Goal: Information Seeking & Learning: Find specific fact

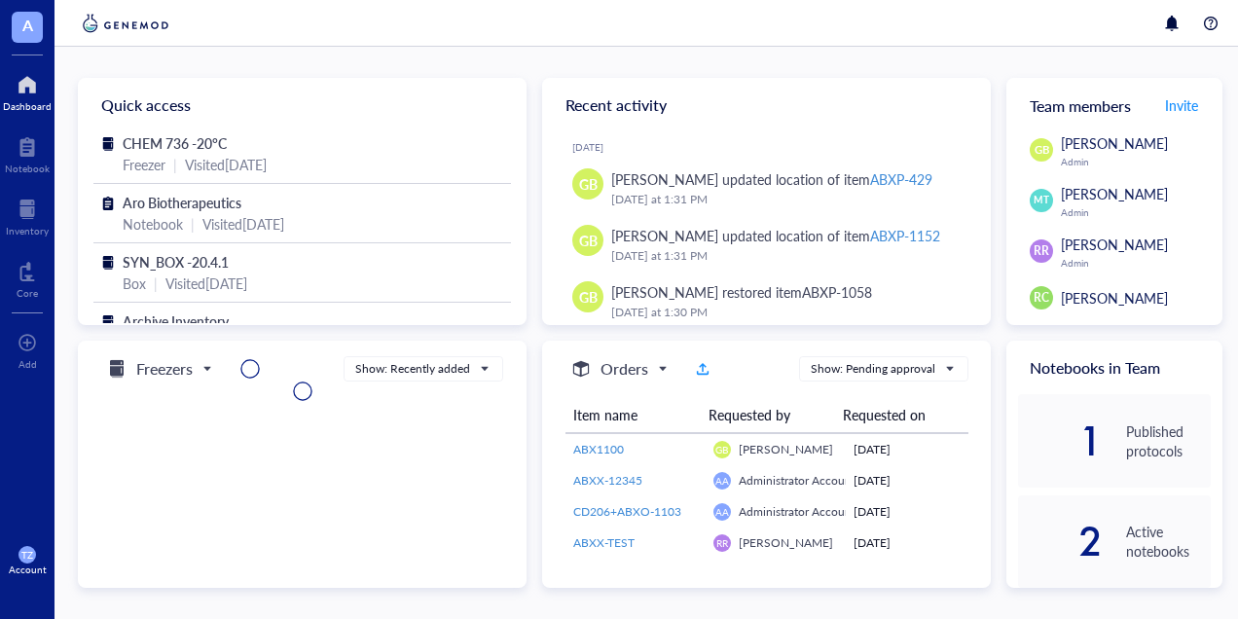
scroll to position [8, 0]
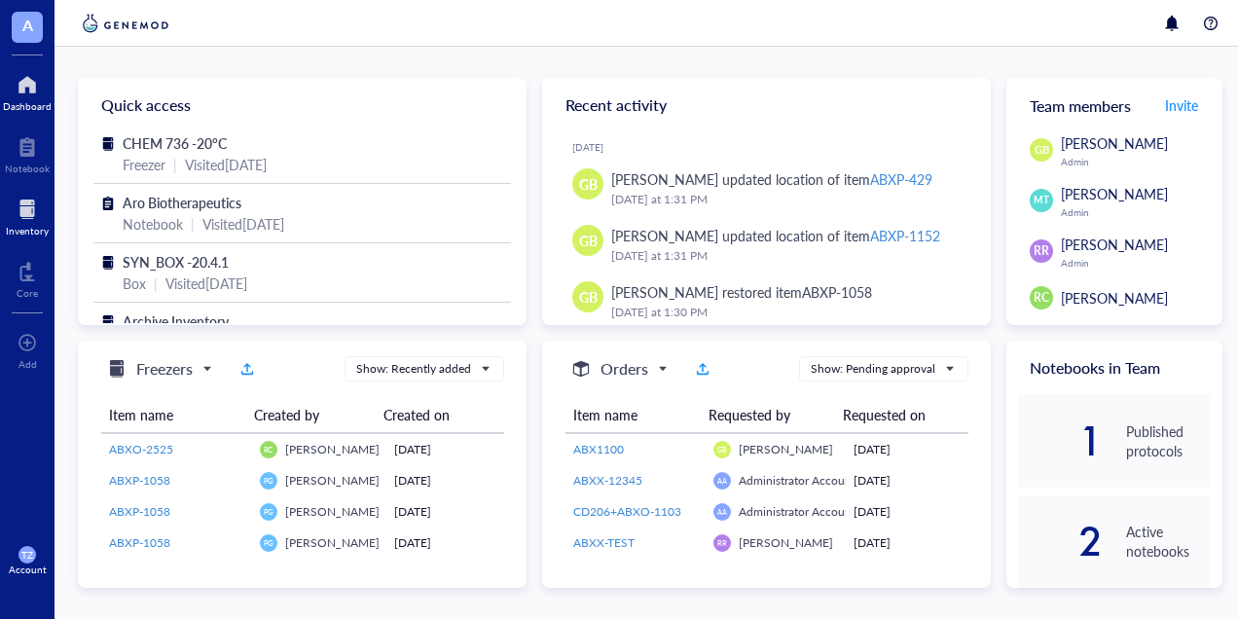
click at [18, 209] on div at bounding box center [27, 209] width 43 height 31
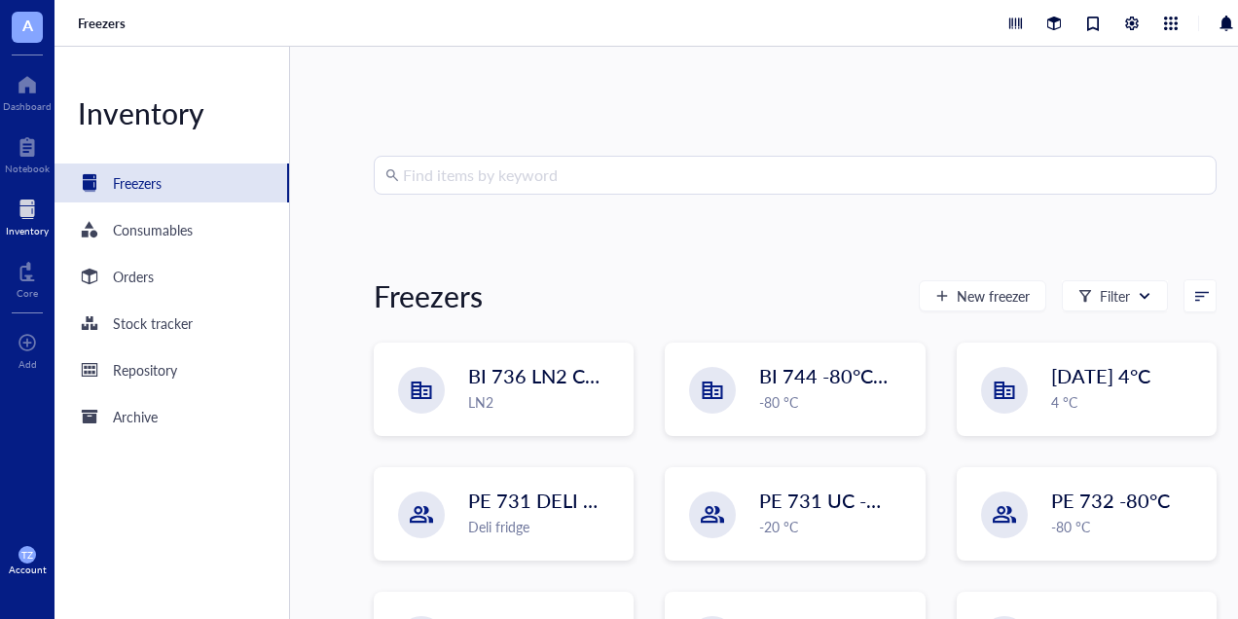
click at [509, 171] on input "search" at bounding box center [804, 175] width 802 height 37
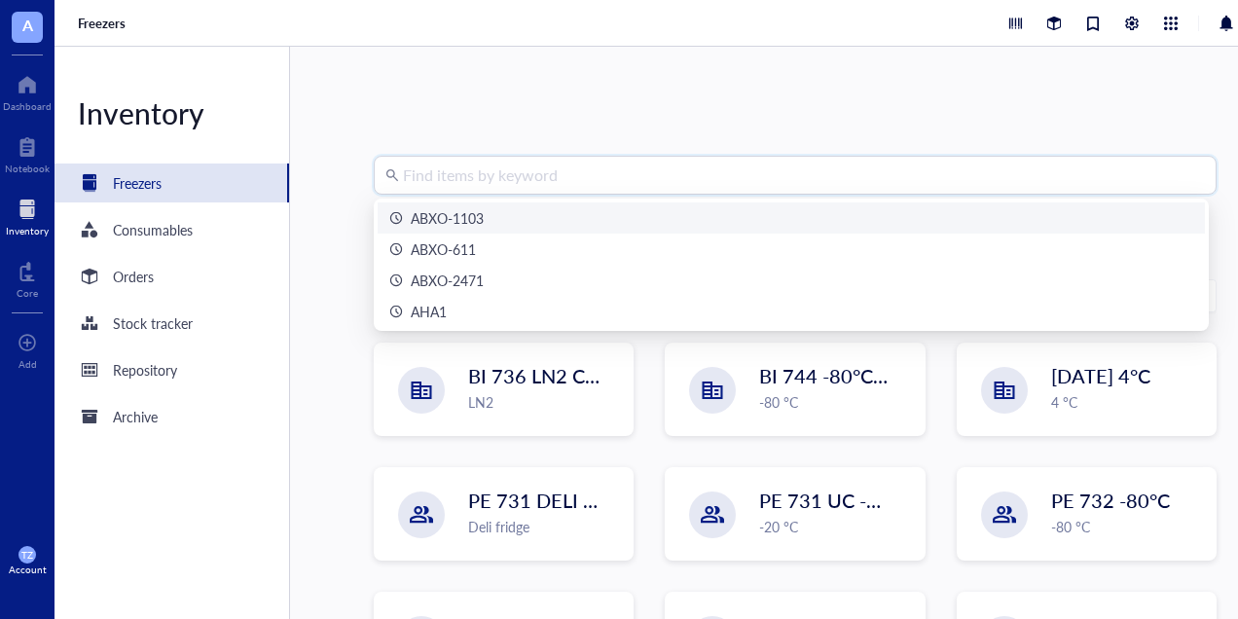
click at [472, 214] on div "ABXO-1103" at bounding box center [447, 217] width 73 height 21
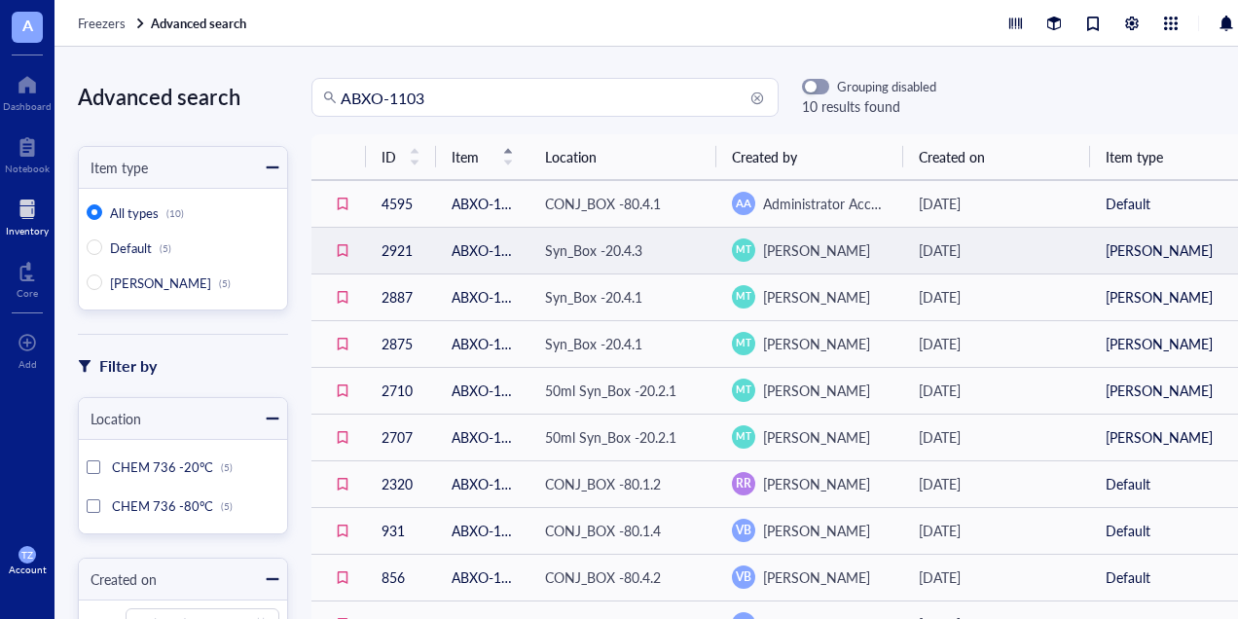
click at [391, 250] on td "2921" at bounding box center [401, 250] width 70 height 47
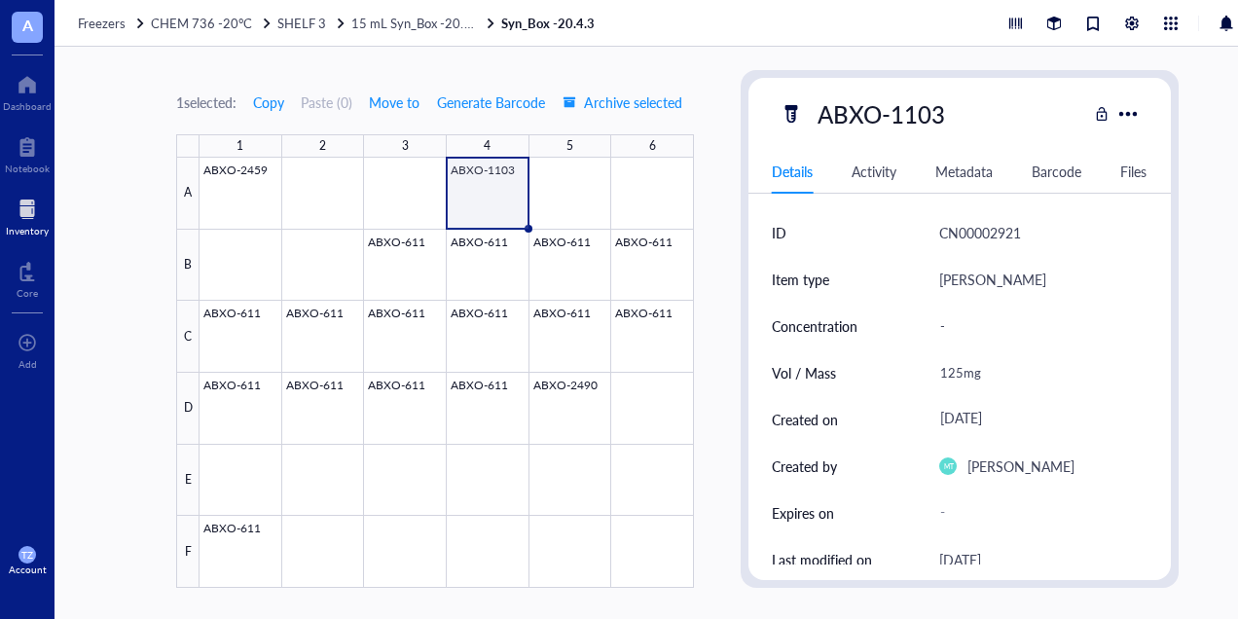
click at [514, 204] on div at bounding box center [447, 373] width 495 height 430
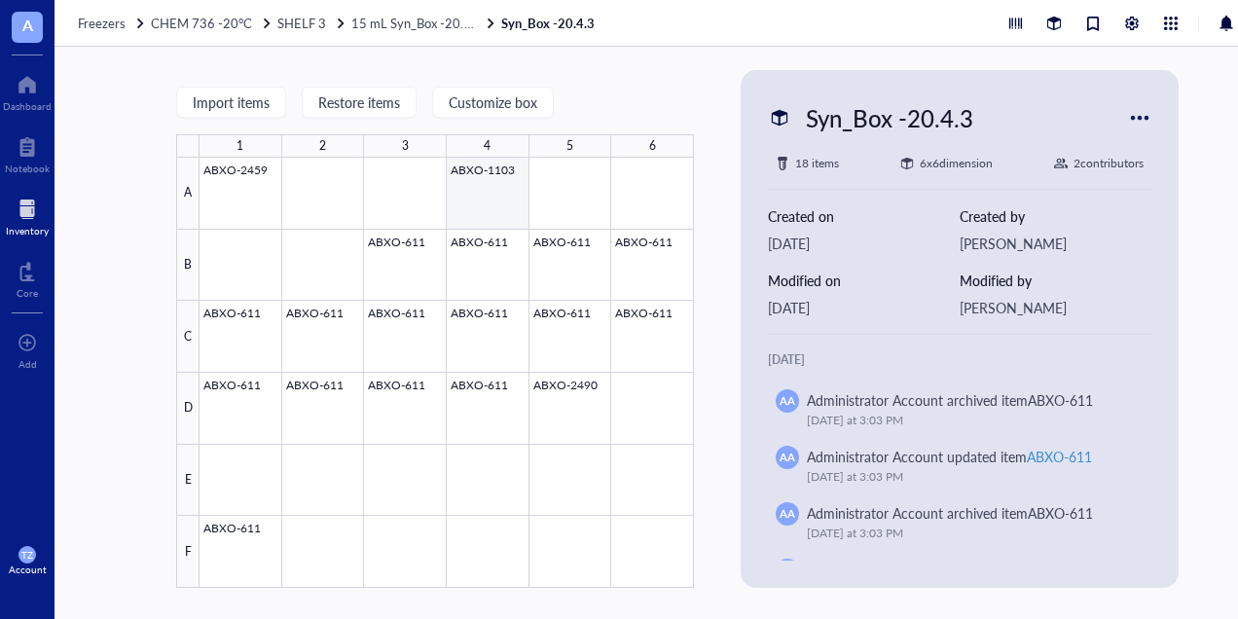
click at [513, 202] on div at bounding box center [447, 373] width 495 height 430
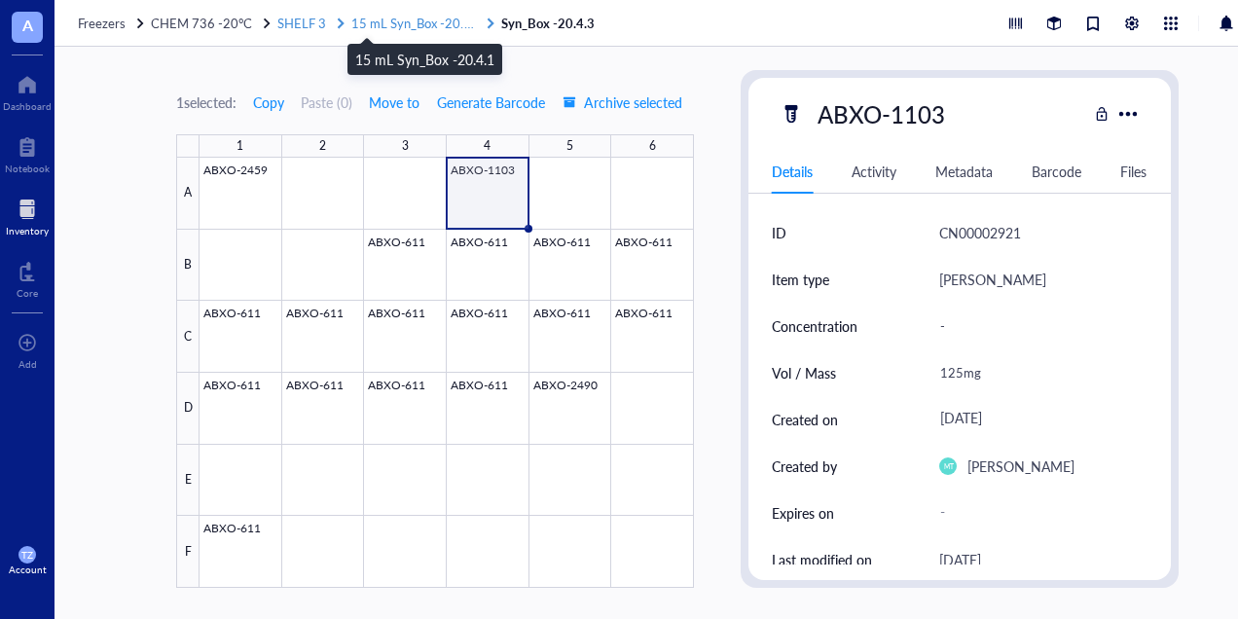
click at [368, 23] on span "15 mL Syn_Box -20.4.1" at bounding box center [416, 23] width 130 height 18
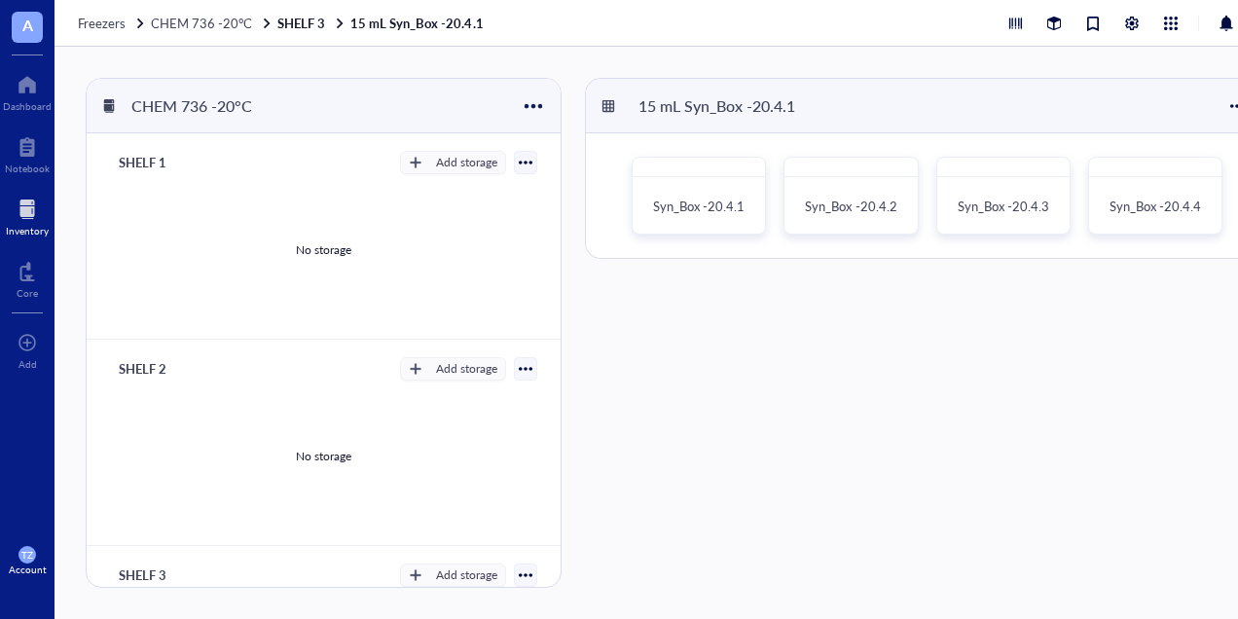
click at [35, 213] on div at bounding box center [27, 209] width 43 height 31
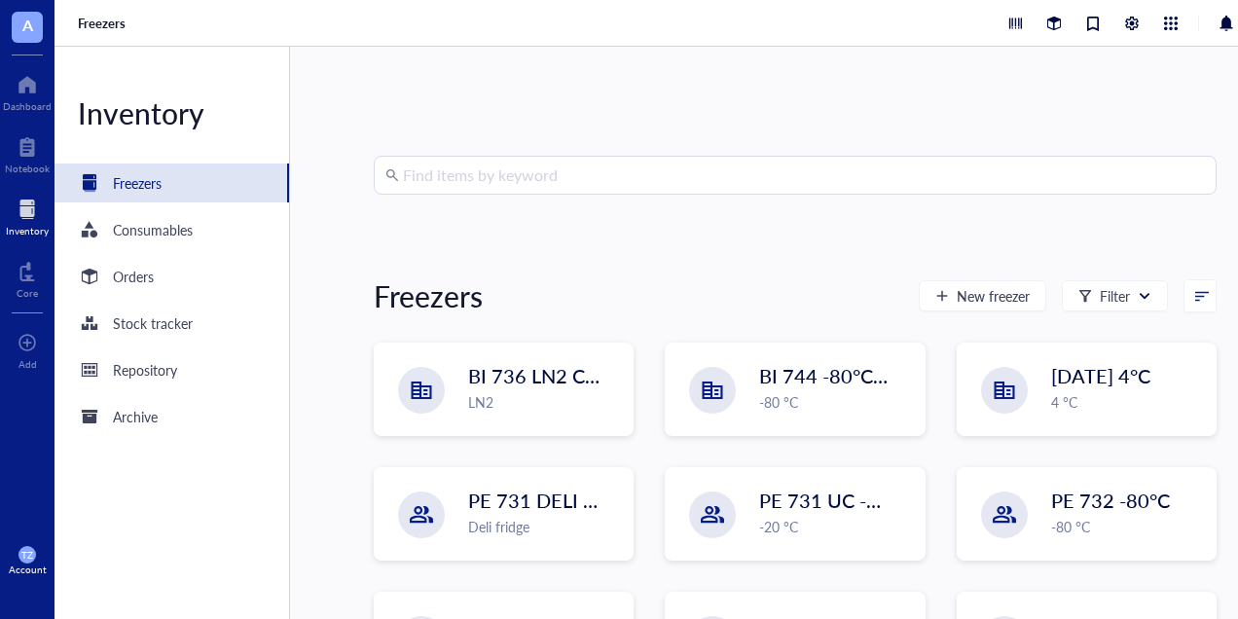
click at [491, 179] on input "search" at bounding box center [804, 175] width 802 height 37
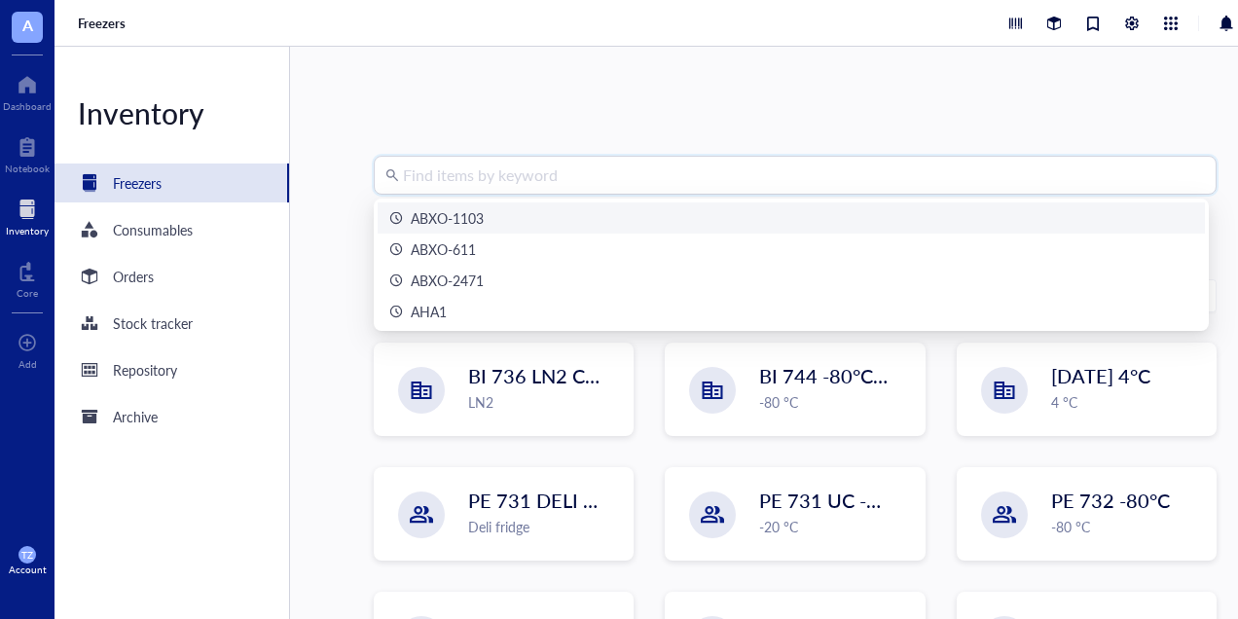
click at [453, 218] on div "ABXO-1103" at bounding box center [447, 217] width 73 height 21
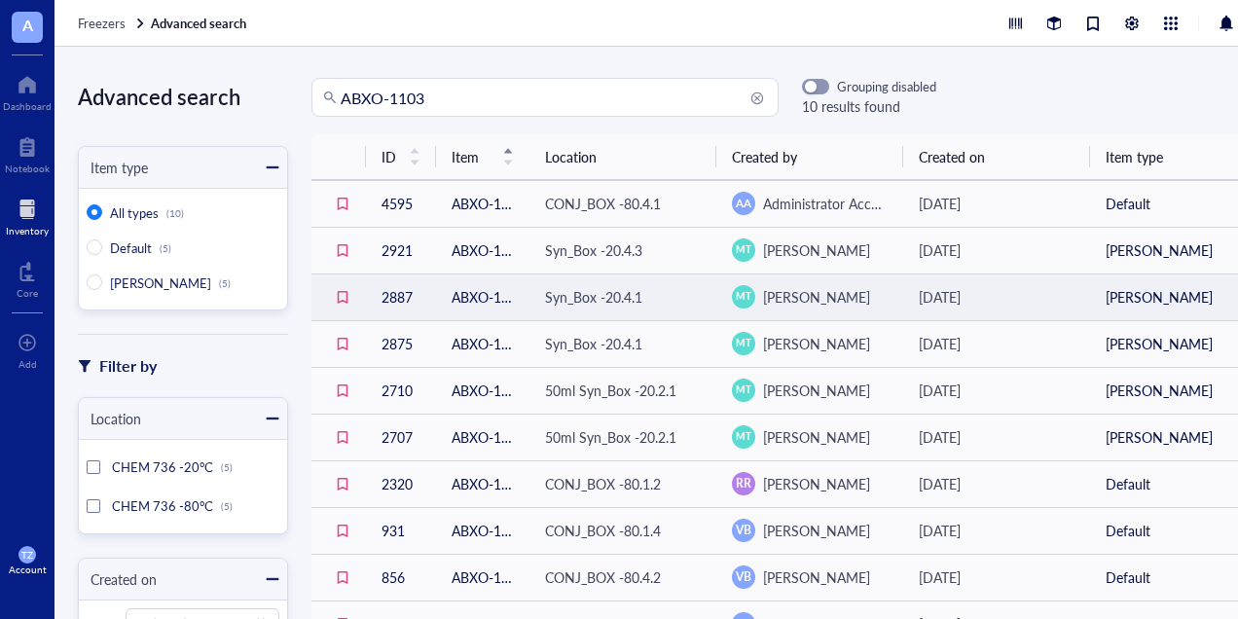
click at [475, 302] on td "ABXO-1103_SS_TEG" at bounding box center [482, 297] width 93 height 47
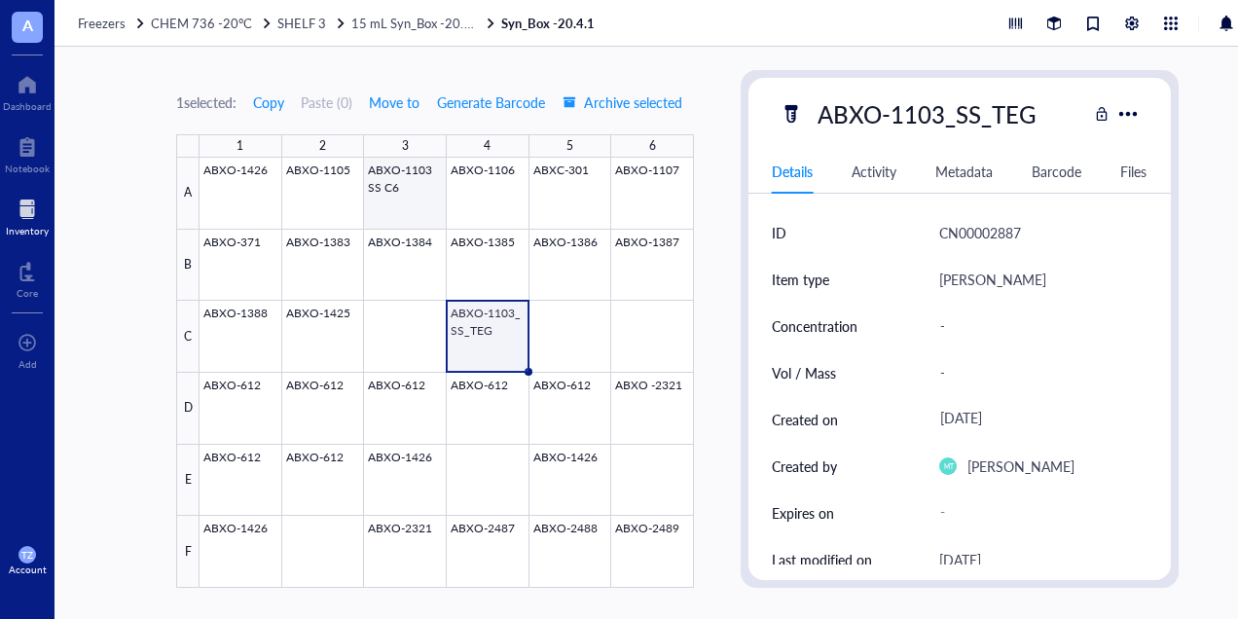
click at [409, 193] on div at bounding box center [447, 373] width 495 height 430
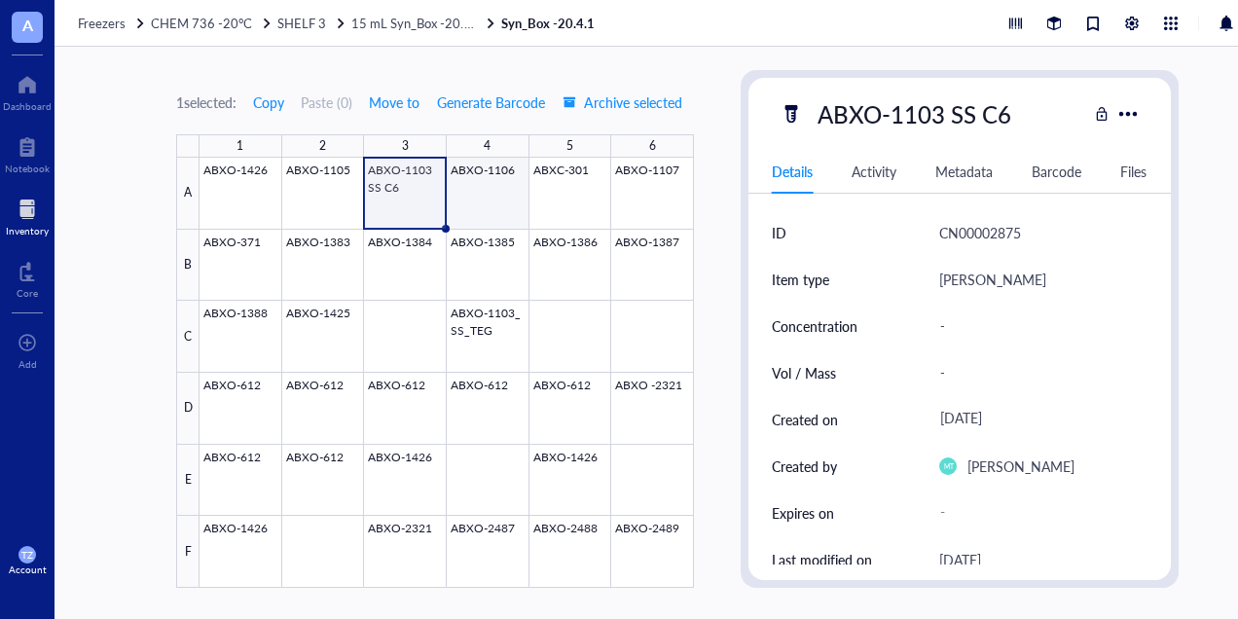
click at [468, 192] on div at bounding box center [447, 373] width 495 height 430
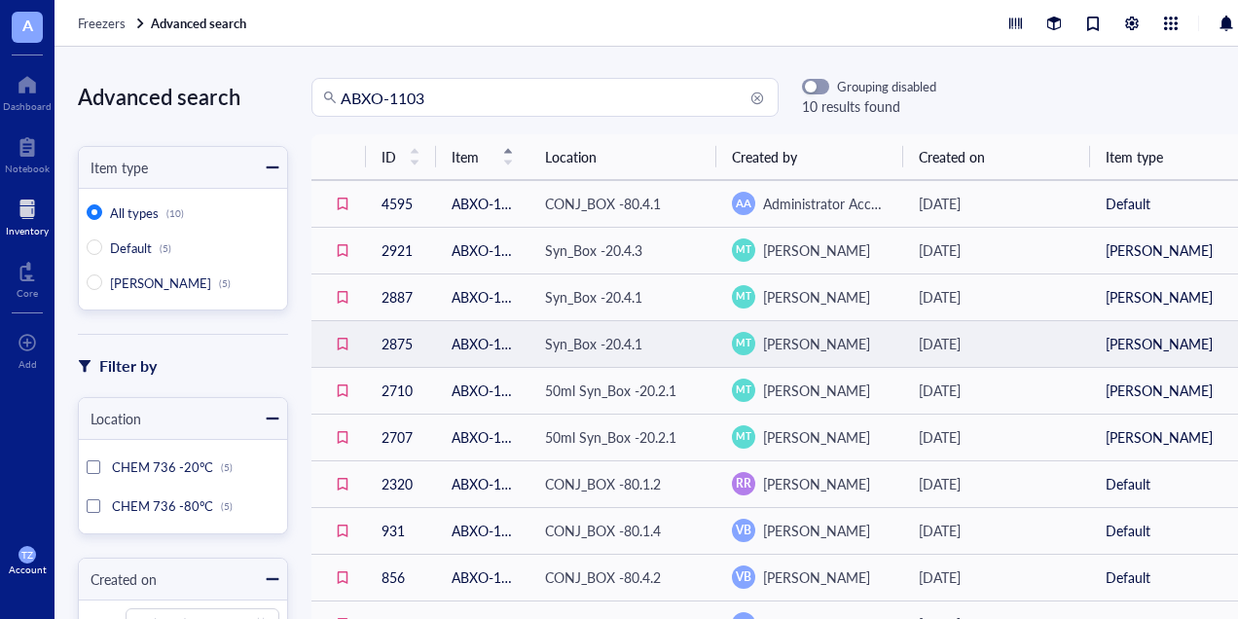
click at [498, 329] on td "ABXO-1103 SS C6" at bounding box center [482, 343] width 93 height 47
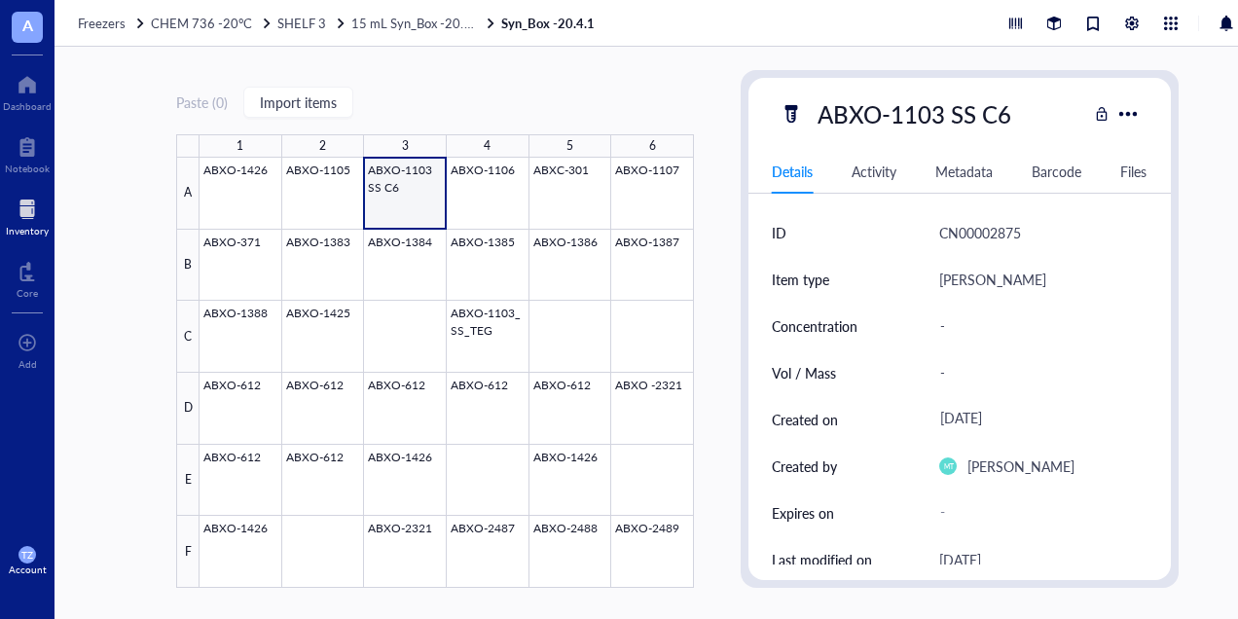
click at [409, 192] on div at bounding box center [447, 373] width 495 height 430
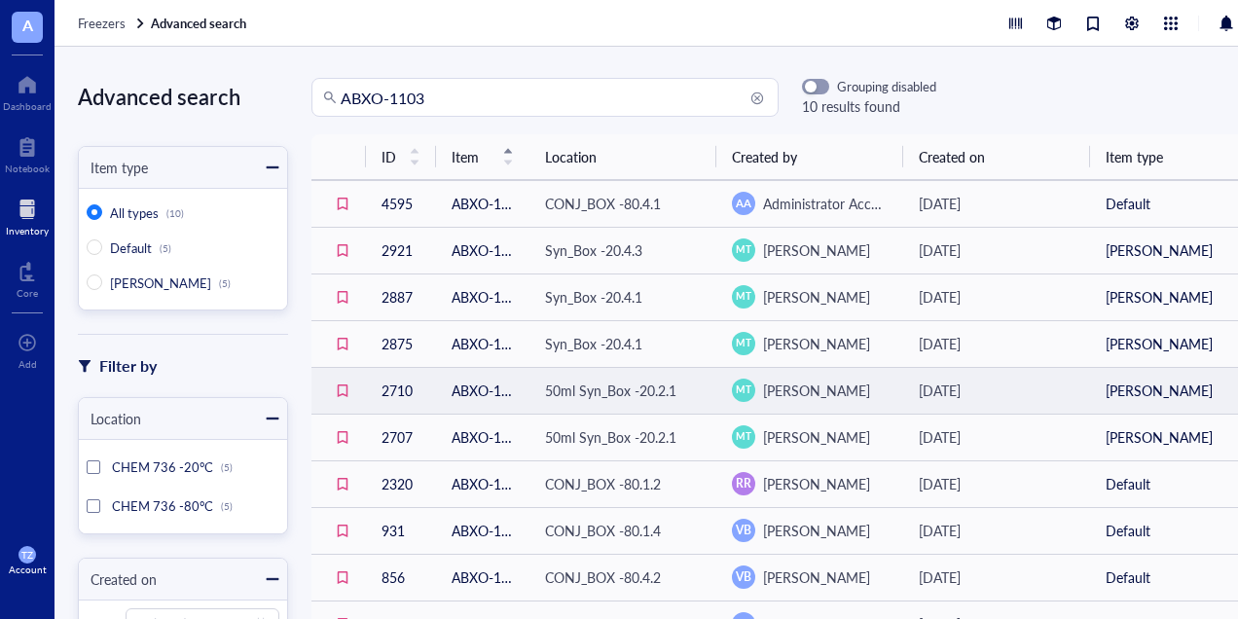
click at [495, 392] on td "ABXO-1103" at bounding box center [482, 390] width 93 height 47
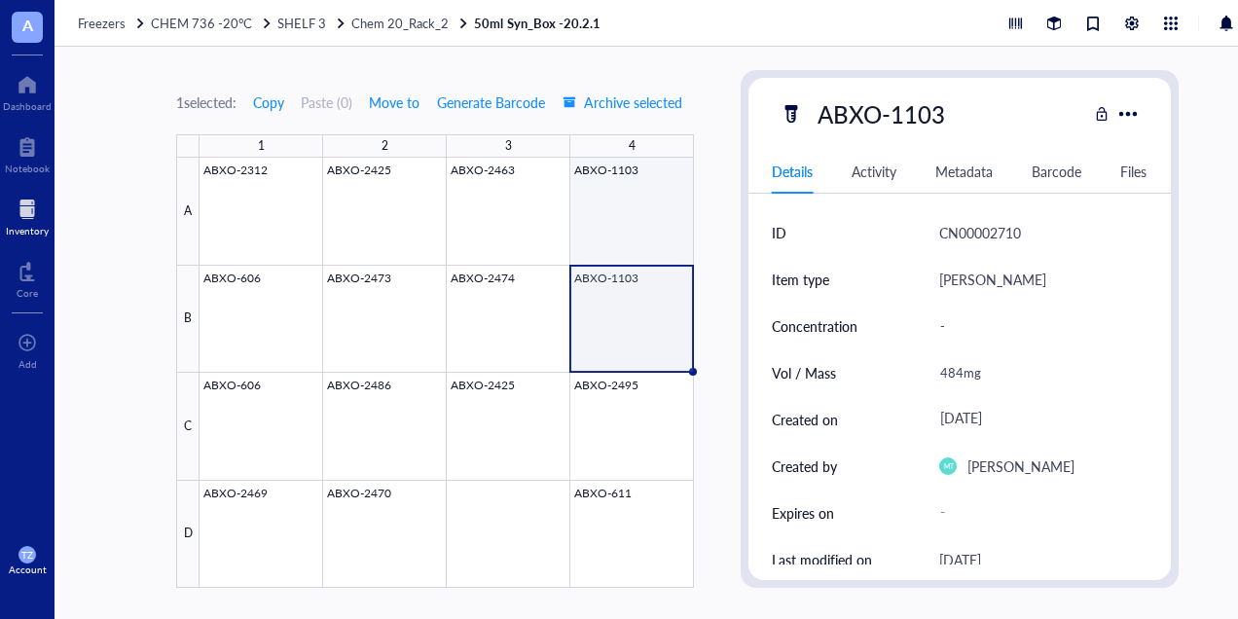
click at [633, 227] on div at bounding box center [447, 373] width 495 height 430
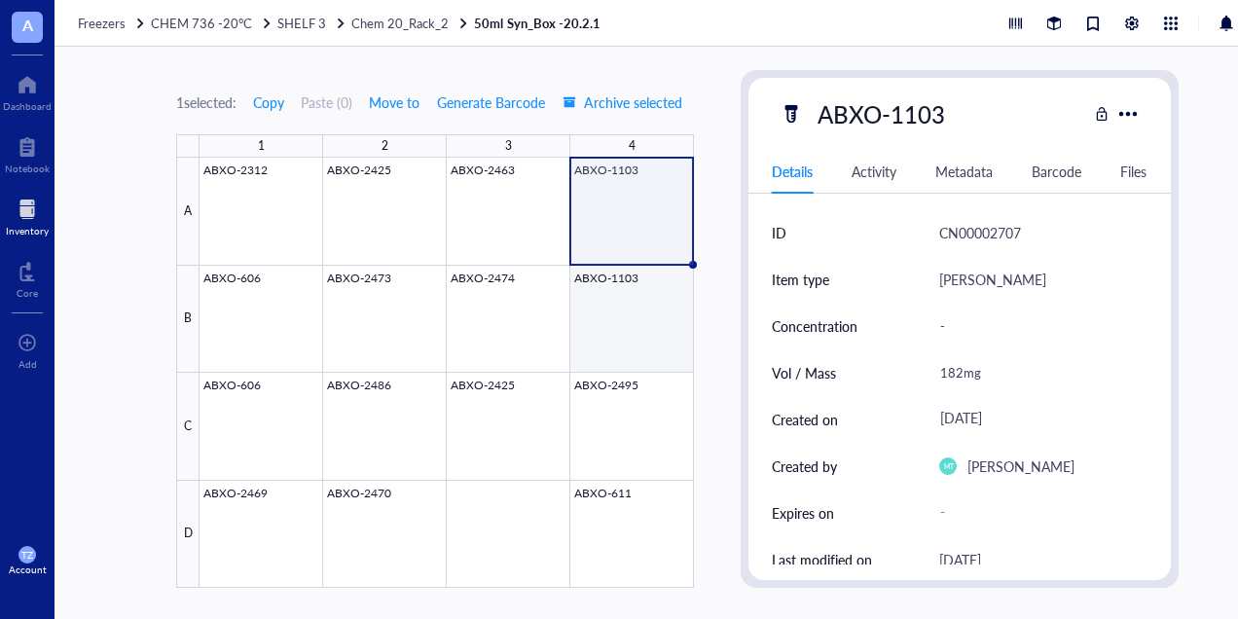
click at [622, 295] on div at bounding box center [447, 373] width 495 height 430
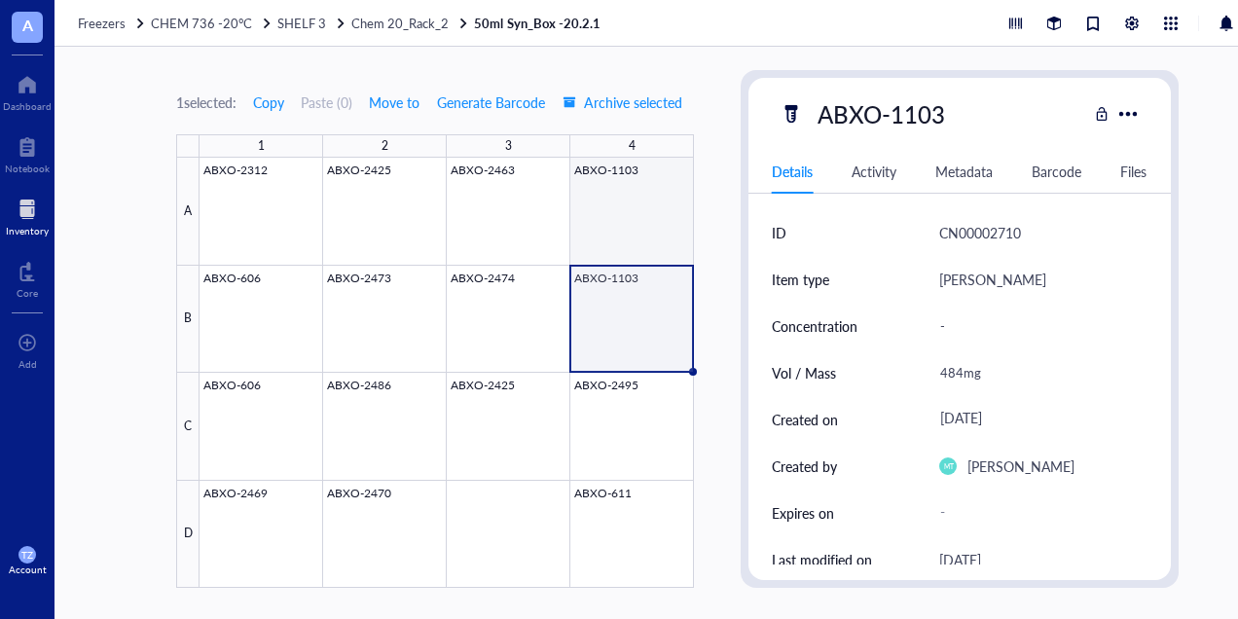
click at [617, 166] on div at bounding box center [447, 373] width 495 height 430
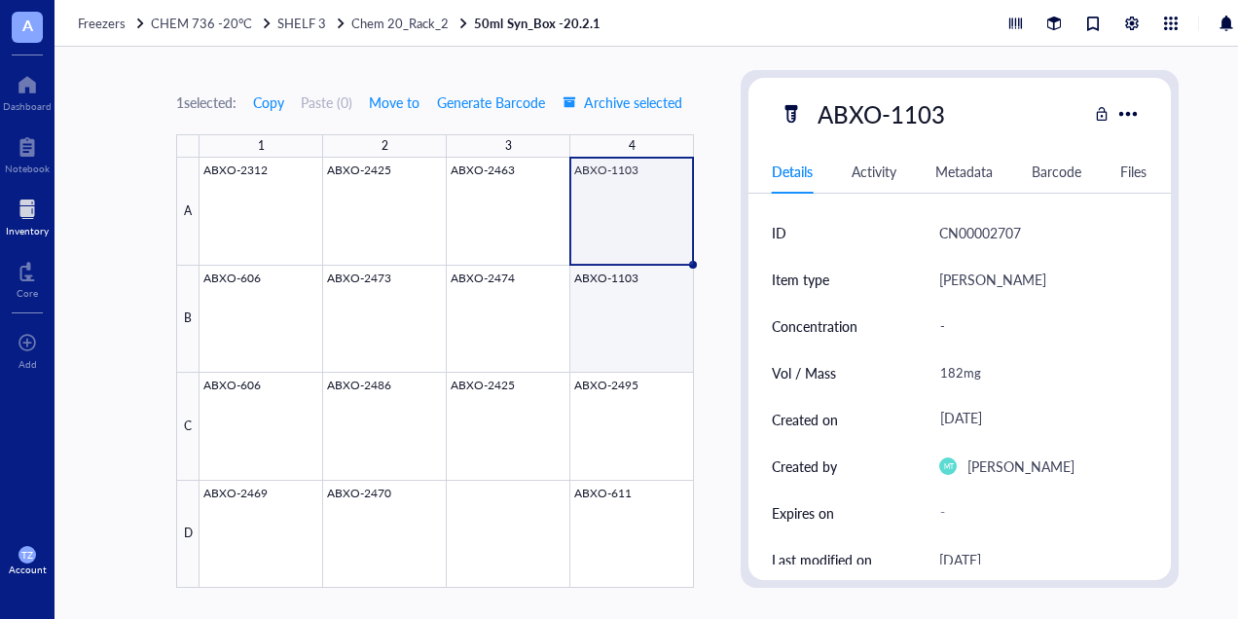
click at [632, 293] on div at bounding box center [447, 373] width 495 height 430
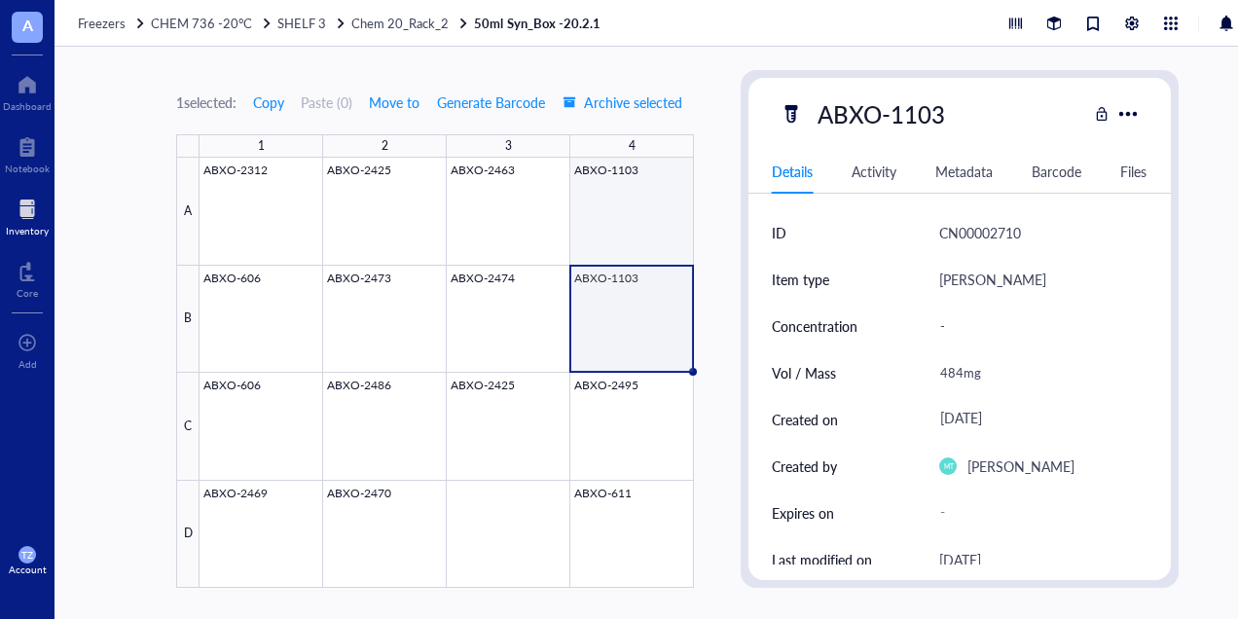
click at [606, 202] on div at bounding box center [447, 373] width 495 height 430
